Goal: Navigation & Orientation: Find specific page/section

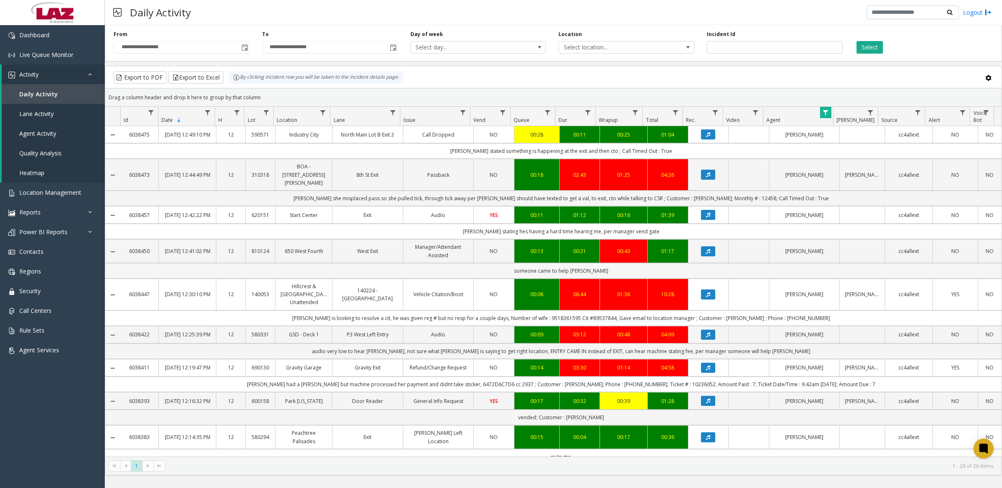
scroll to position [59, 0]
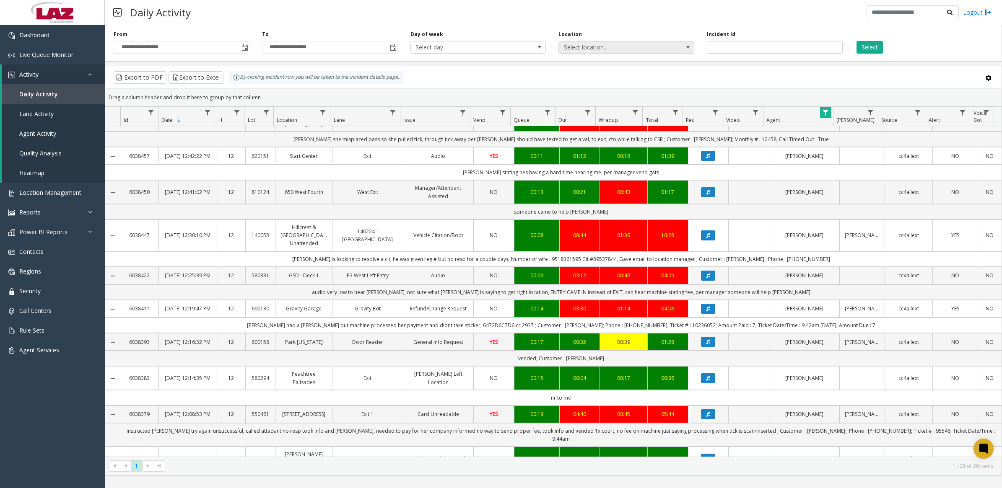
click at [621, 47] on span "Select location..." at bounding box center [613, 48] width 108 height 12
type input "*******"
click at [569, 103] on li "100240 Chicago Meters" at bounding box center [626, 103] width 133 height 11
click at [882, 47] on button "Select" at bounding box center [869, 47] width 26 height 13
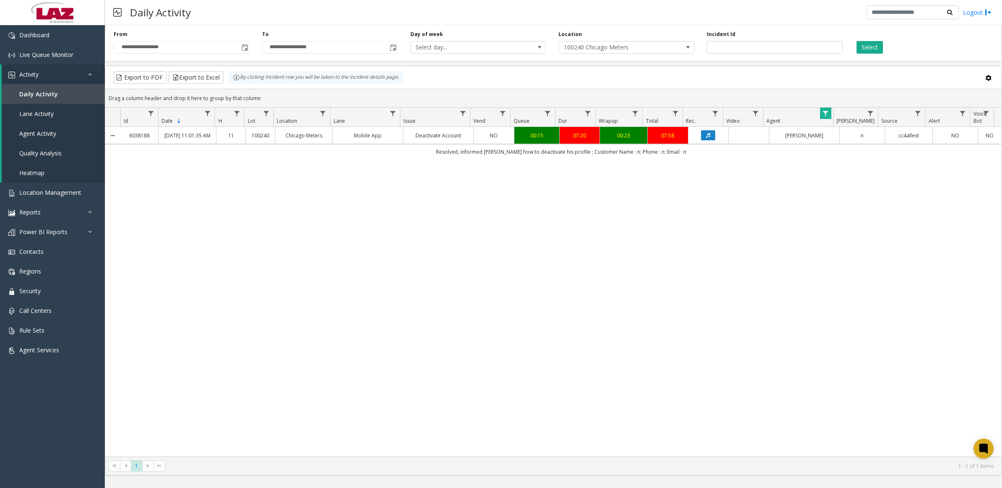
click at [824, 111] on span "Data table" at bounding box center [825, 113] width 7 height 7
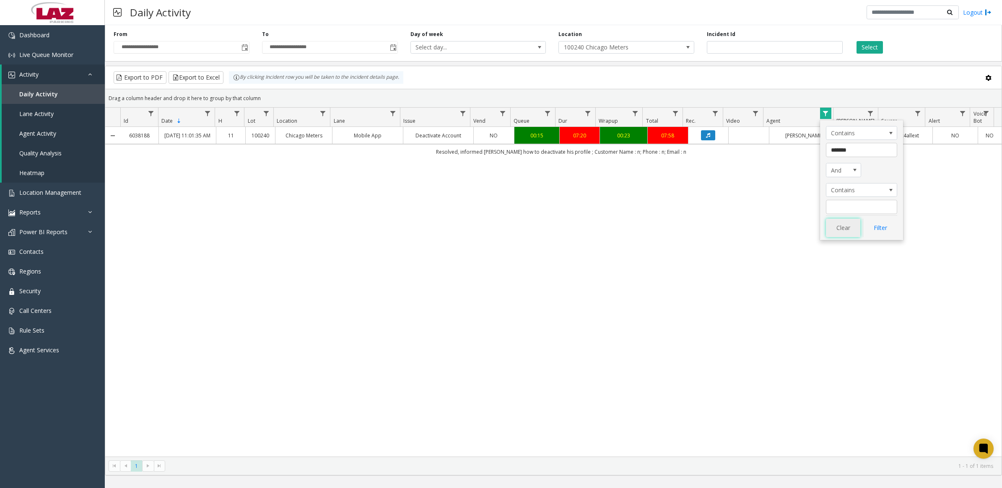
click at [845, 231] on button "Clear" at bounding box center [843, 228] width 34 height 18
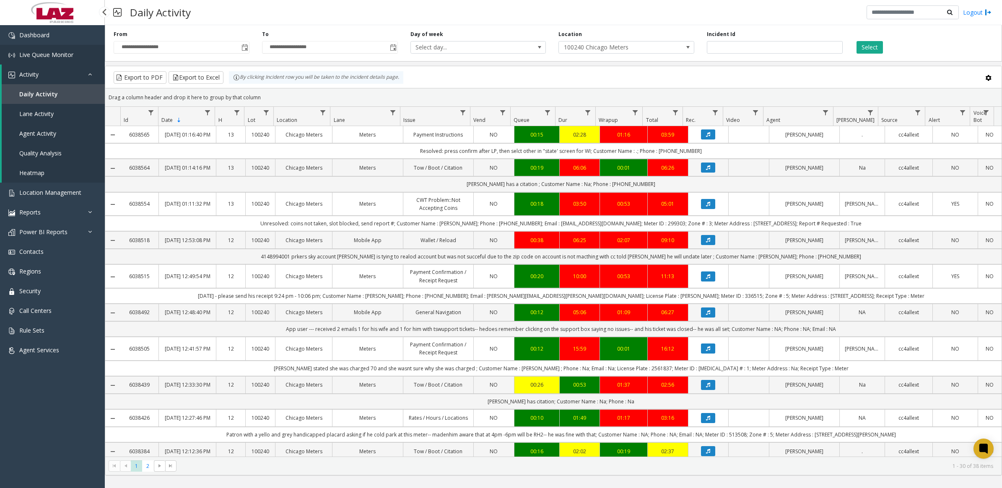
click at [49, 56] on span "Live Queue Monitor" at bounding box center [46, 55] width 54 height 8
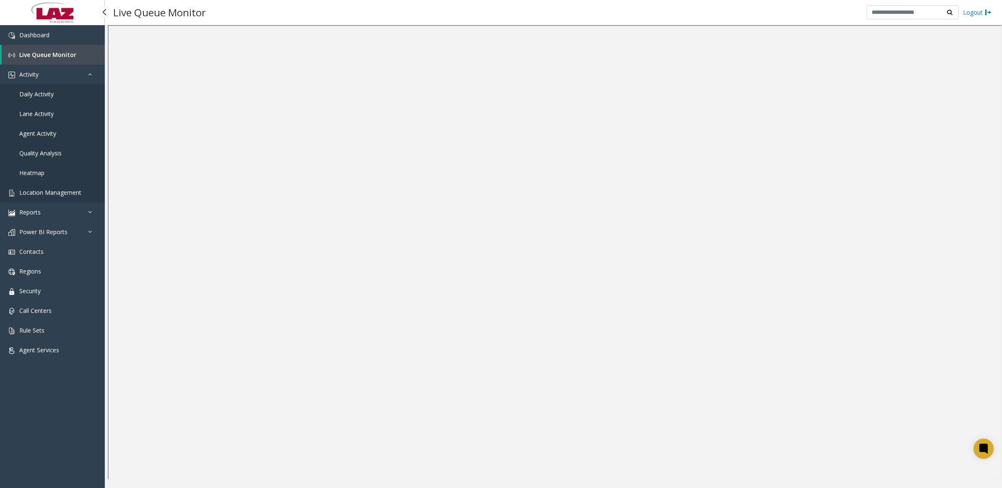
click at [54, 191] on span "Location Management" at bounding box center [50, 193] width 62 height 8
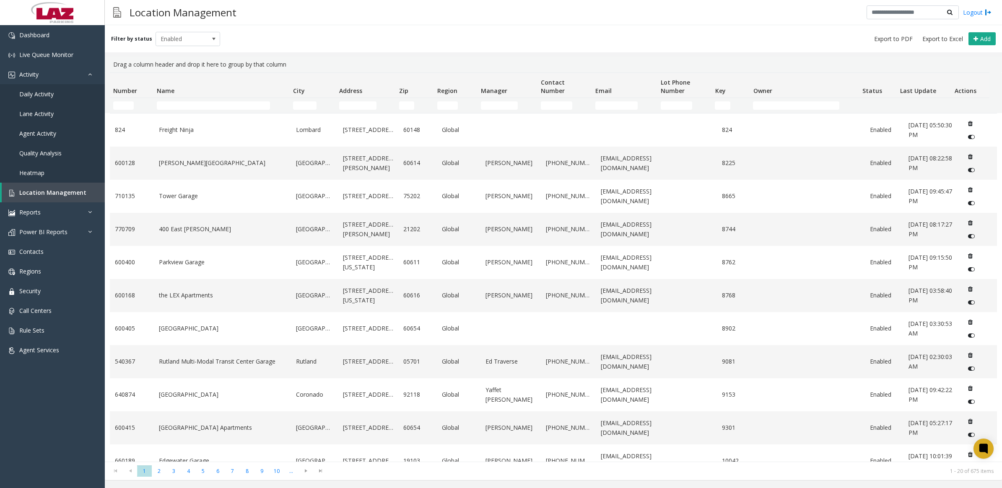
drag, startPoint x: 196, startPoint y: 99, endPoint x: 193, endPoint y: 104, distance: 6.0
click at [196, 99] on td "Name Filter" at bounding box center [221, 105] width 136 height 15
click at [193, 104] on input "Name Filter" at bounding box center [213, 105] width 113 height 8
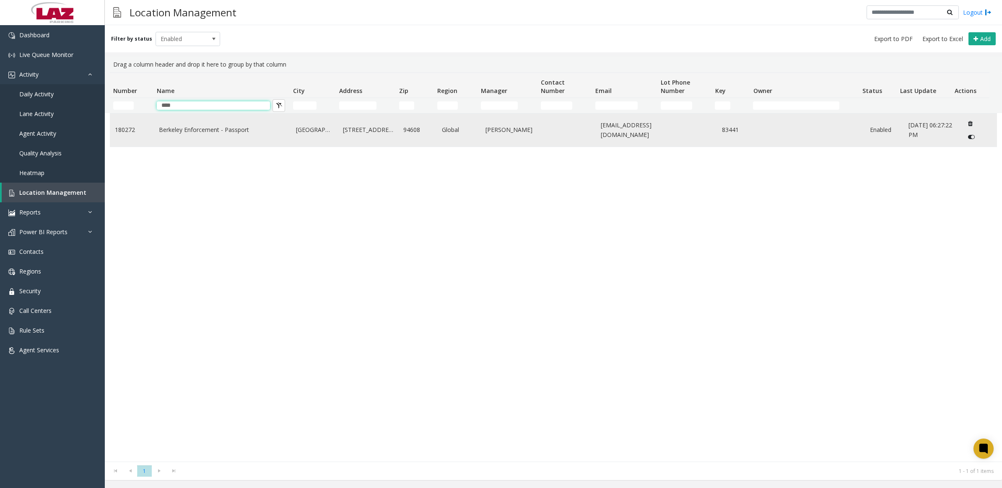
type input "****"
click at [196, 137] on td "Berkeley Enforcement - Passport" at bounding box center [222, 130] width 137 height 33
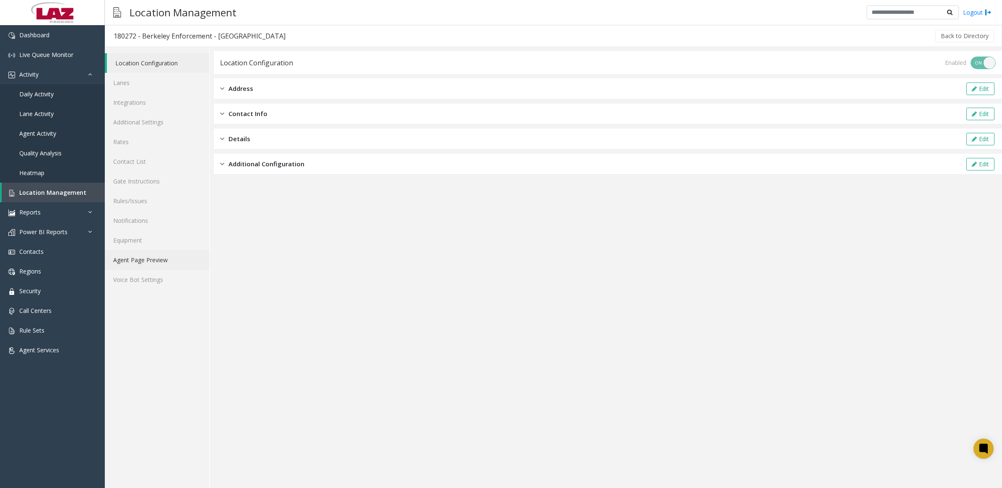
click at [155, 258] on link "Agent Page Preview" at bounding box center [157, 260] width 104 height 20
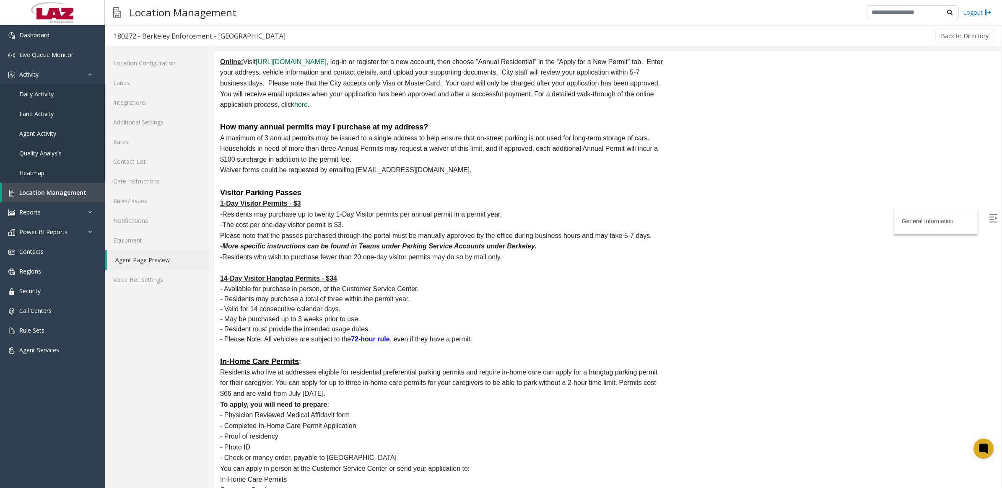
scroll to position [2830, 0]
